Goal: Find specific page/section: Find specific page/section

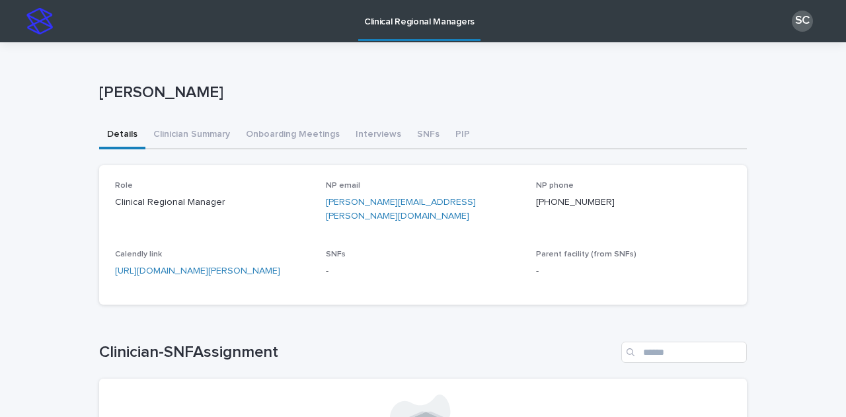
click at [205, 139] on button "Clinician Summary" at bounding box center [191, 136] width 93 height 28
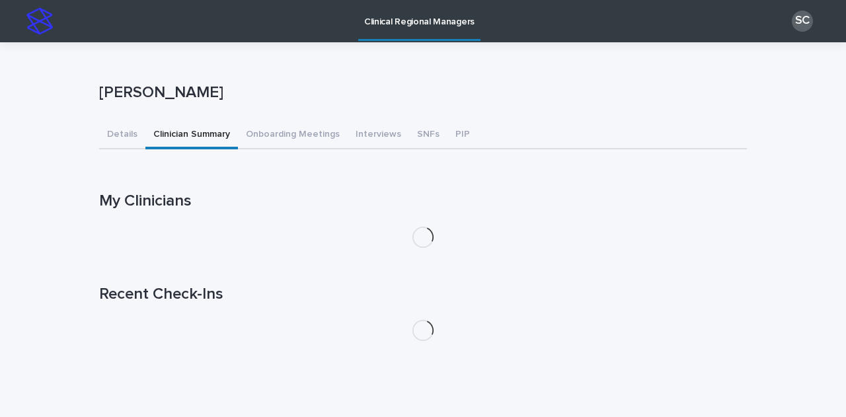
click at [172, 136] on button "Clinician Summary" at bounding box center [191, 136] width 93 height 28
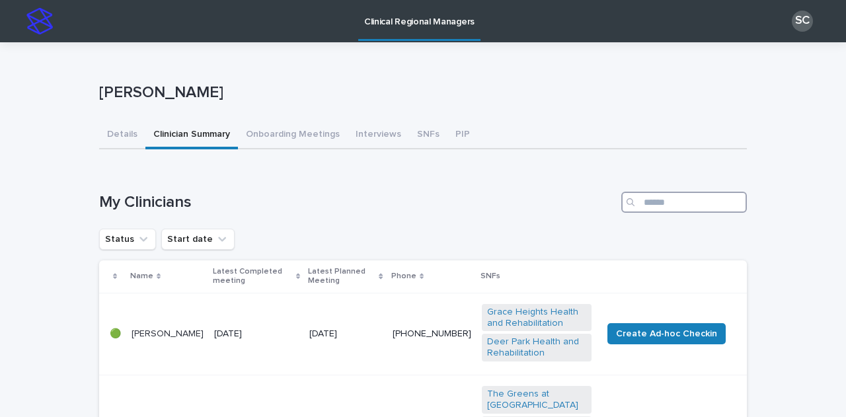
click at [660, 207] on input "Search" at bounding box center [684, 202] width 126 height 21
type input "*****"
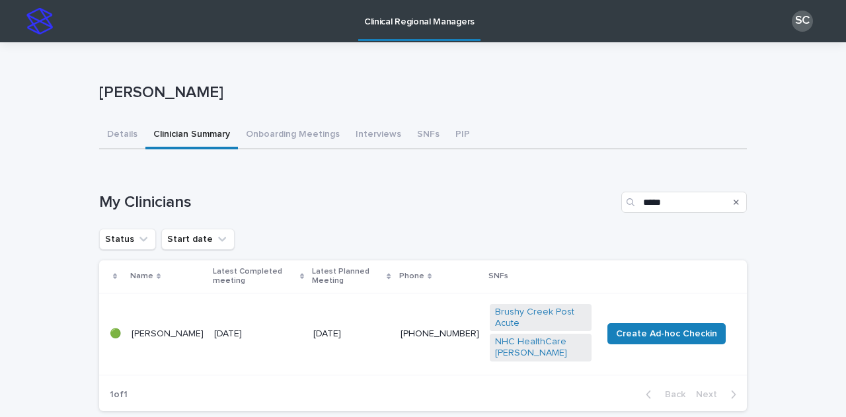
click at [265, 329] on p "[DATE]" at bounding box center [258, 334] width 89 height 11
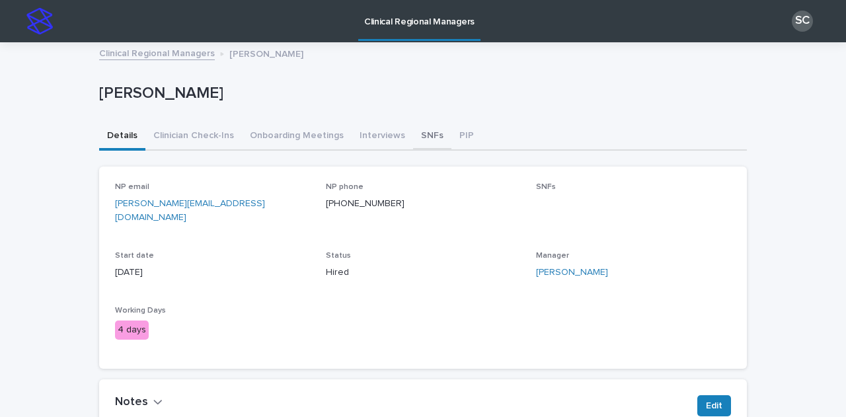
click at [424, 142] on button "SNFs" at bounding box center [432, 137] width 38 height 28
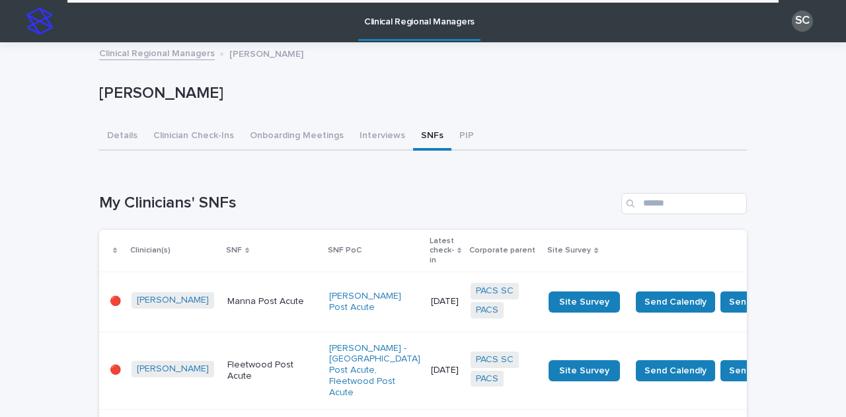
click at [391, 27] on link "Clinical Regional Managers" at bounding box center [419, 19] width 122 height 39
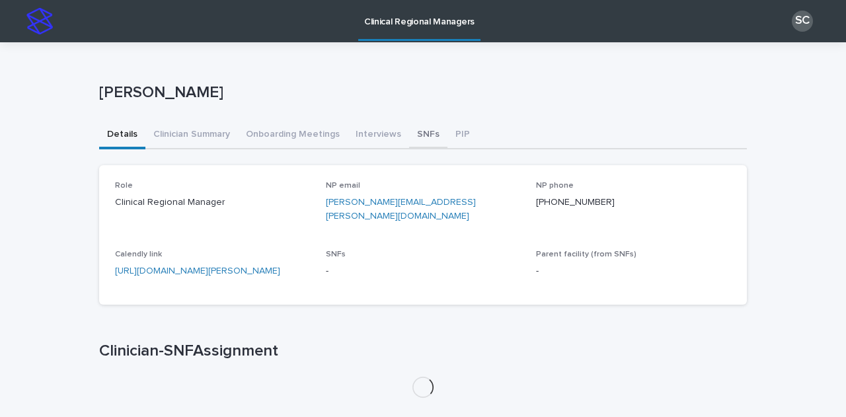
click at [409, 144] on button "SNFs" at bounding box center [428, 136] width 38 height 28
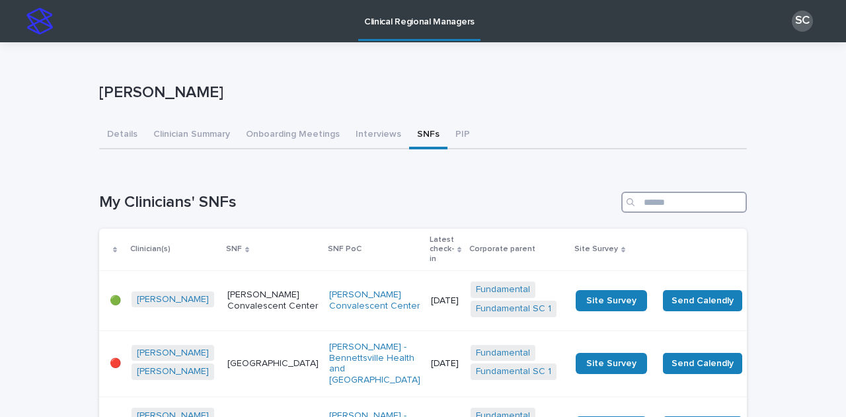
click at [674, 208] on input "Search" at bounding box center [684, 202] width 126 height 21
type input "*******"
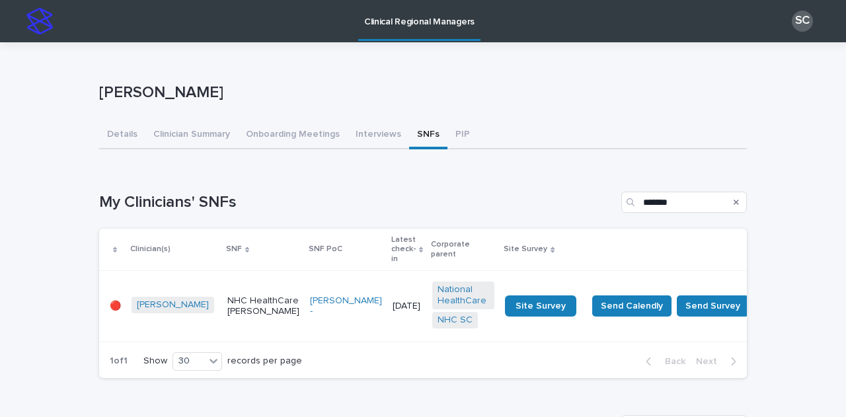
click at [227, 306] on p "NHC HealthCare [PERSON_NAME]" at bounding box center [263, 306] width 72 height 22
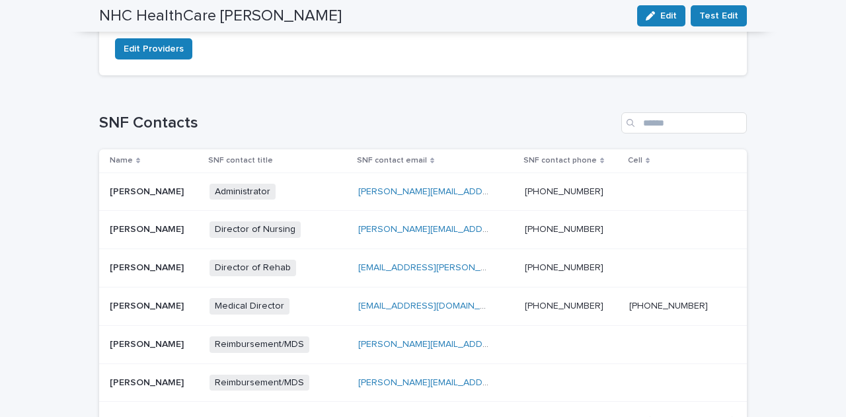
scroll to position [463, 0]
